Goal: Check status: Check status

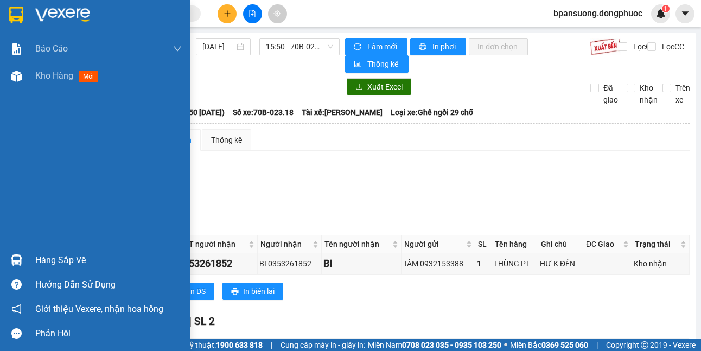
click at [27, 257] on div "Hàng sắp về" at bounding box center [95, 260] width 190 height 24
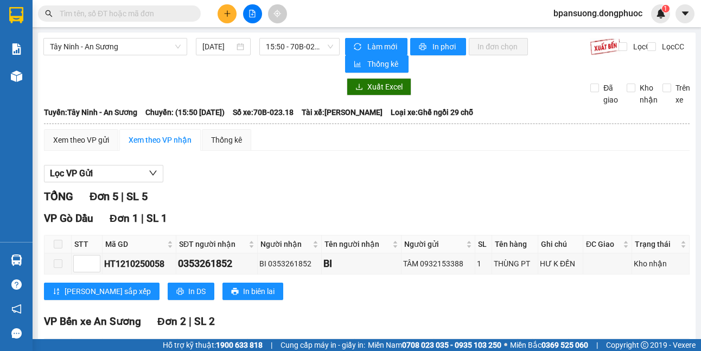
click at [428, 177] on section "Kết quả tìm kiếm ( 0 ) Bộ lọc No Data bpansuong.dongphuoc 1 Báo cáo Mẫu 1: Báo …" at bounding box center [350, 175] width 701 height 351
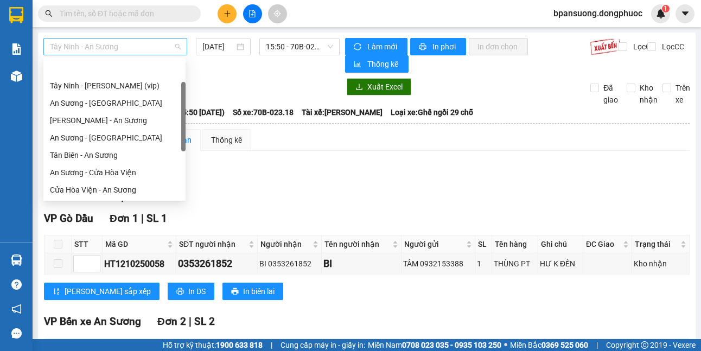
click at [134, 49] on span "Tây Ninh - An Sương" at bounding box center [115, 46] width 131 height 16
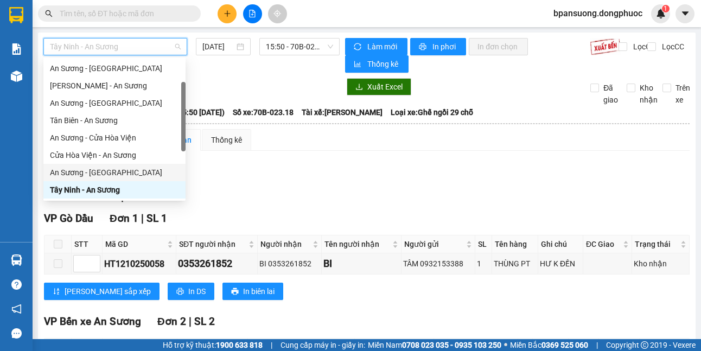
click at [105, 175] on div "An Sương - [GEOGRAPHIC_DATA]" at bounding box center [114, 172] width 129 height 12
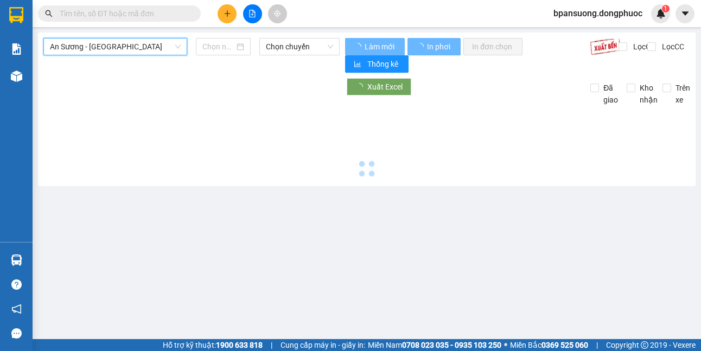
type input "[DATE]"
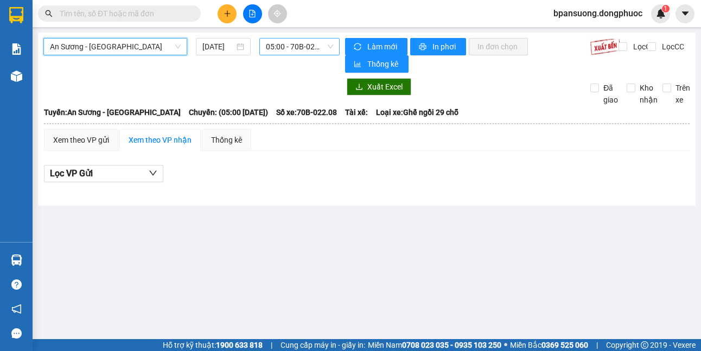
click at [293, 48] on span "05:00 - 70B-022.08" at bounding box center [299, 46] width 67 height 16
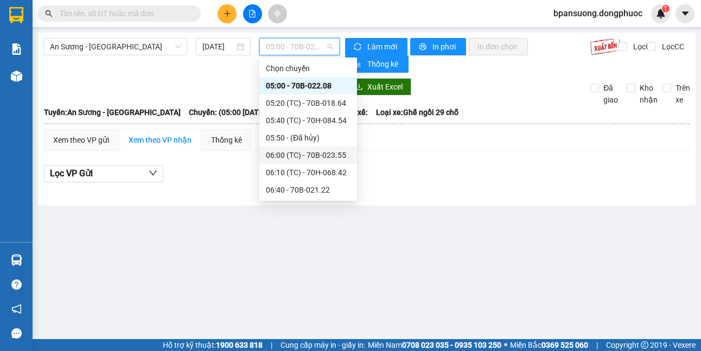
click at [402, 189] on div at bounding box center [366, 191] width 645 height 6
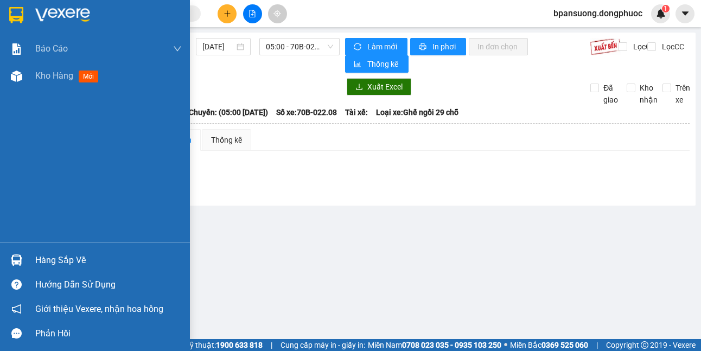
click at [20, 252] on div at bounding box center [16, 259] width 19 height 19
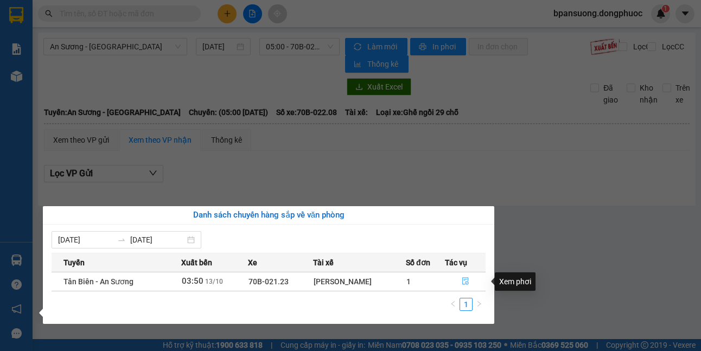
click at [469, 282] on icon "file-done" at bounding box center [465, 281] width 8 height 8
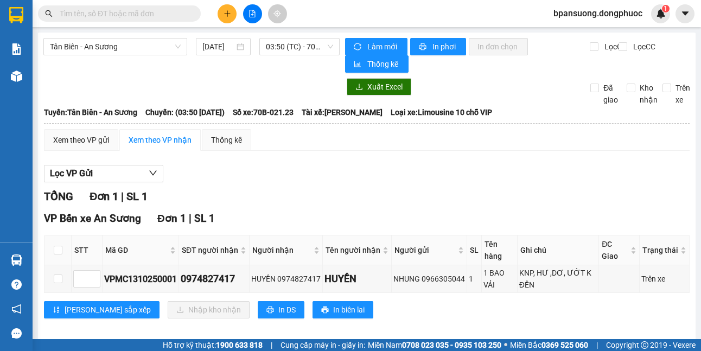
scroll to position [10, 0]
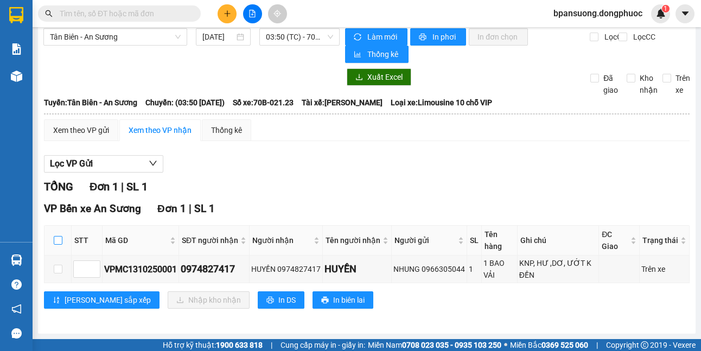
click at [57, 243] on input "checkbox" at bounding box center [58, 240] width 9 height 9
checkbox input "true"
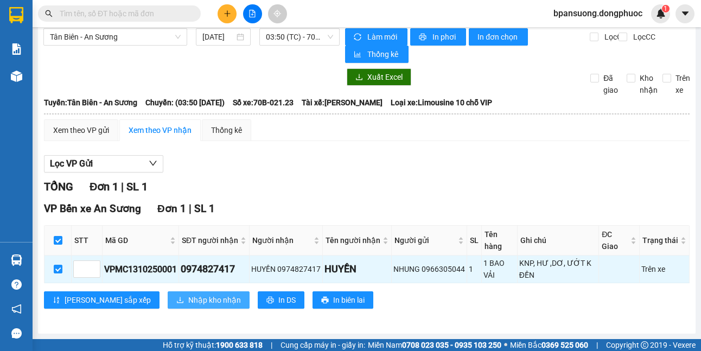
click at [188, 296] on span "Nhập kho nhận" at bounding box center [214, 300] width 53 height 12
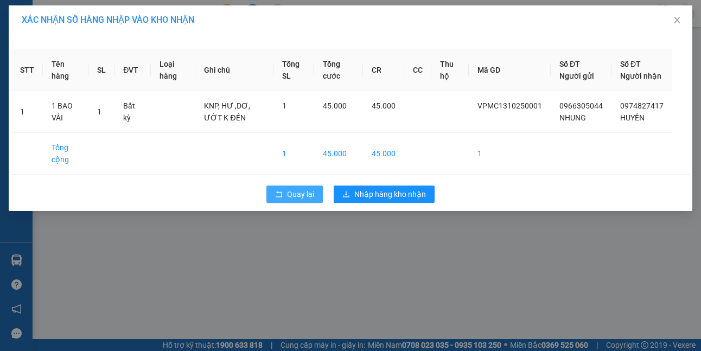
click at [288, 200] on span "Quay lại" at bounding box center [300, 194] width 27 height 12
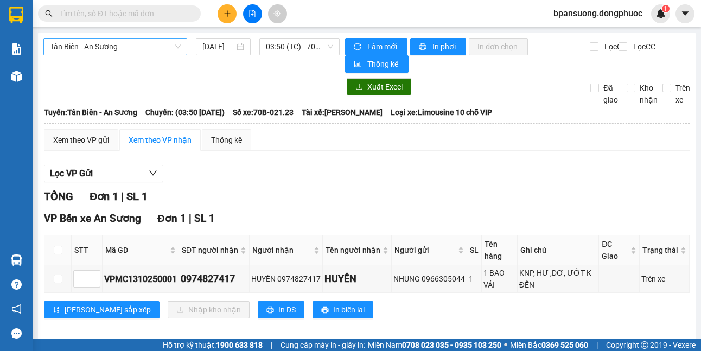
click at [103, 48] on span "Tân Biên - An Sương" at bounding box center [115, 46] width 131 height 16
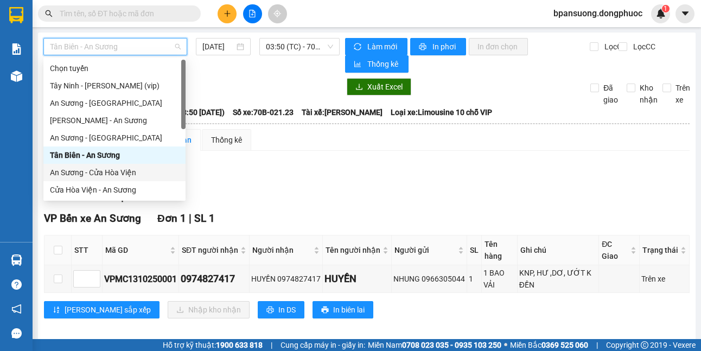
click at [121, 169] on div "An Sương - Cửa Hòa Viện" at bounding box center [114, 172] width 129 height 12
type input "[DATE]"
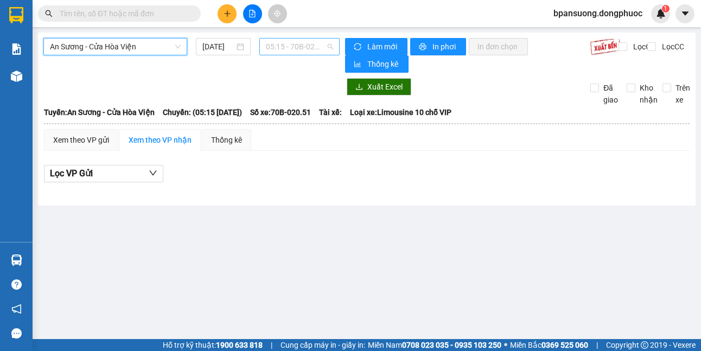
click at [298, 45] on span "05:15 - 70B-020.51" at bounding box center [299, 46] width 67 height 16
click at [571, 188] on div "Lọc VP Gửi" at bounding box center [366, 176] width 645 height 35
